Goal: Task Accomplishment & Management: Complete application form

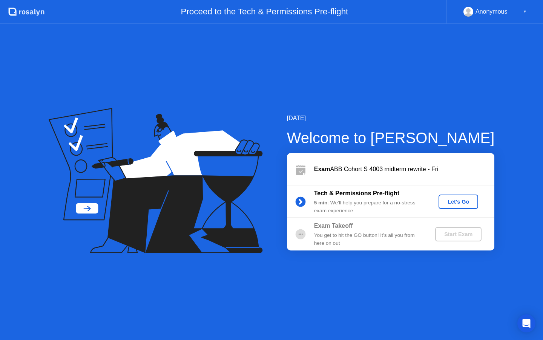
click at [458, 203] on div "Let's Go" at bounding box center [459, 201] width 34 height 6
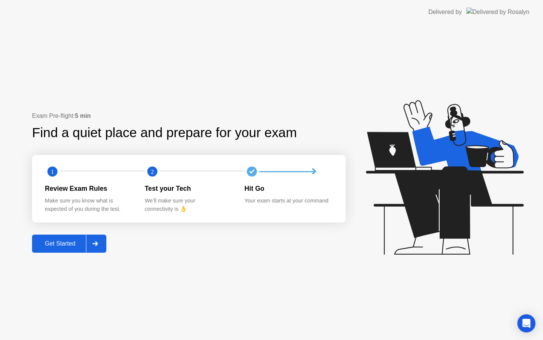
click at [75, 241] on div "Get Started" at bounding box center [60, 243] width 52 height 7
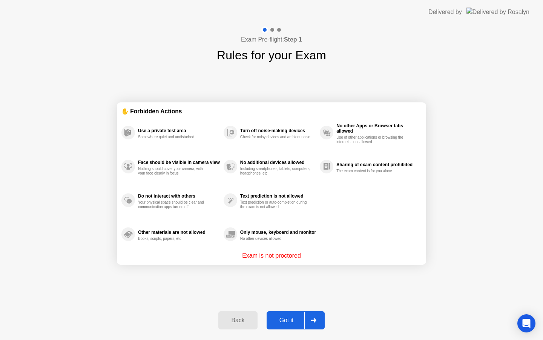
click at [290, 318] on div "Got it" at bounding box center [286, 320] width 35 height 7
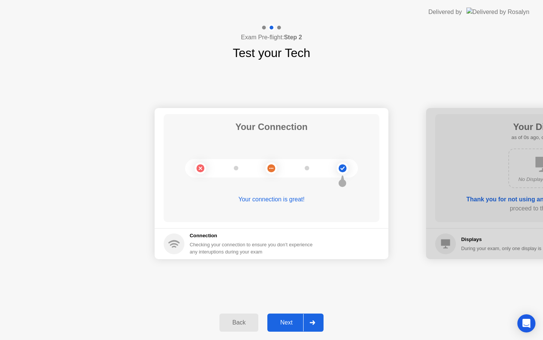
click at [290, 319] on div "Next" at bounding box center [287, 322] width 34 height 7
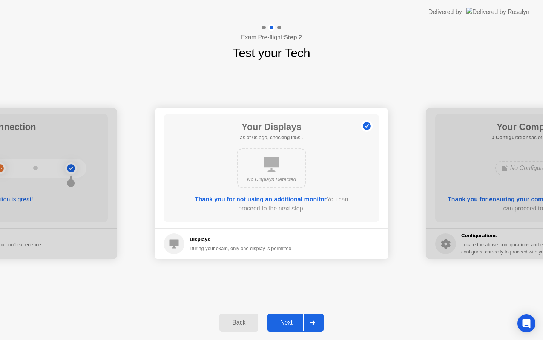
click at [290, 319] on div "Next" at bounding box center [287, 322] width 34 height 7
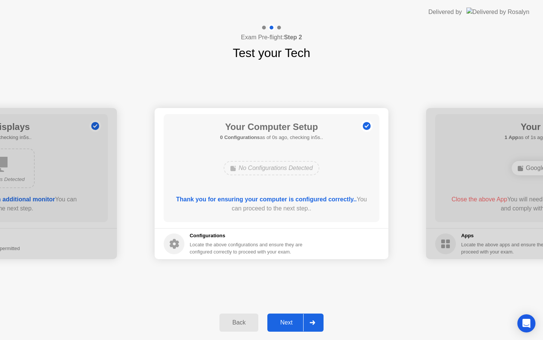
click at [290, 319] on div "Next" at bounding box center [287, 322] width 34 height 7
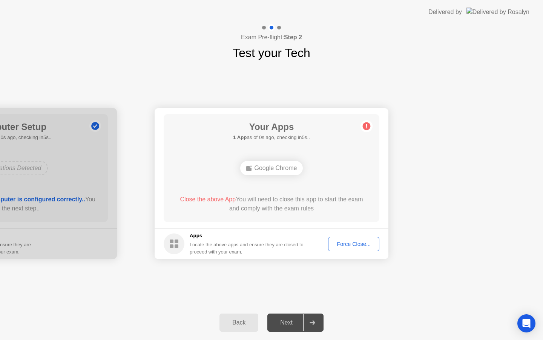
click at [290, 319] on div "Next" at bounding box center [287, 322] width 34 height 7
click at [343, 244] on div "Force Close..." at bounding box center [354, 244] width 46 height 6
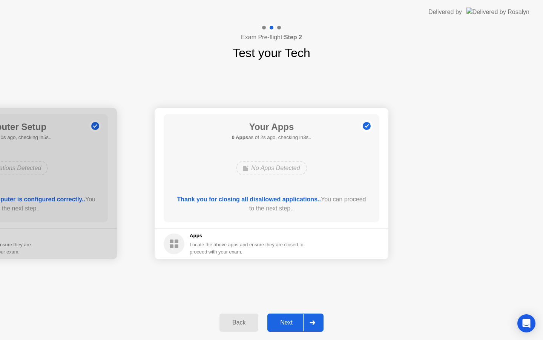
click at [281, 321] on div "Next" at bounding box center [287, 322] width 34 height 7
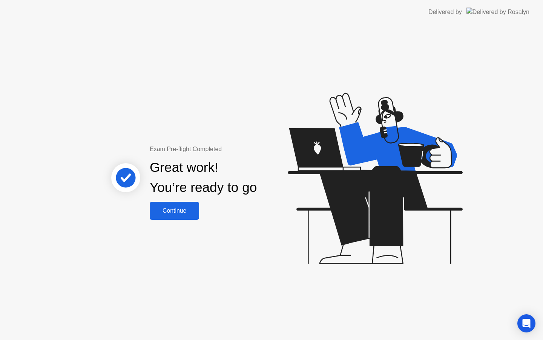
click at [188, 209] on div "Continue" at bounding box center [174, 210] width 45 height 7
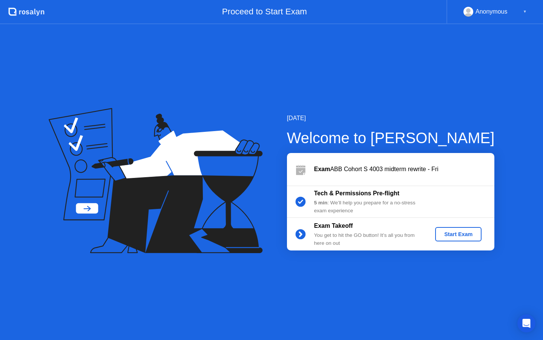
click at [463, 232] on div "Start Exam" at bounding box center [458, 234] width 40 height 6
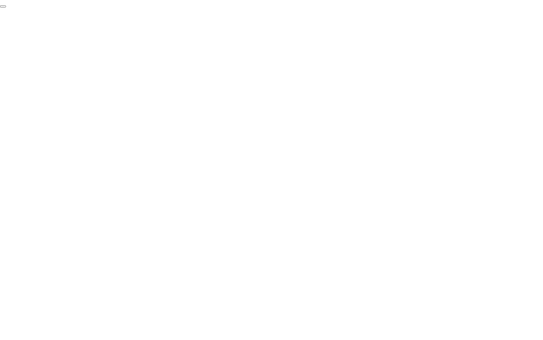
click div "End Proctoring Session"
